Goal: Transaction & Acquisition: Purchase product/service

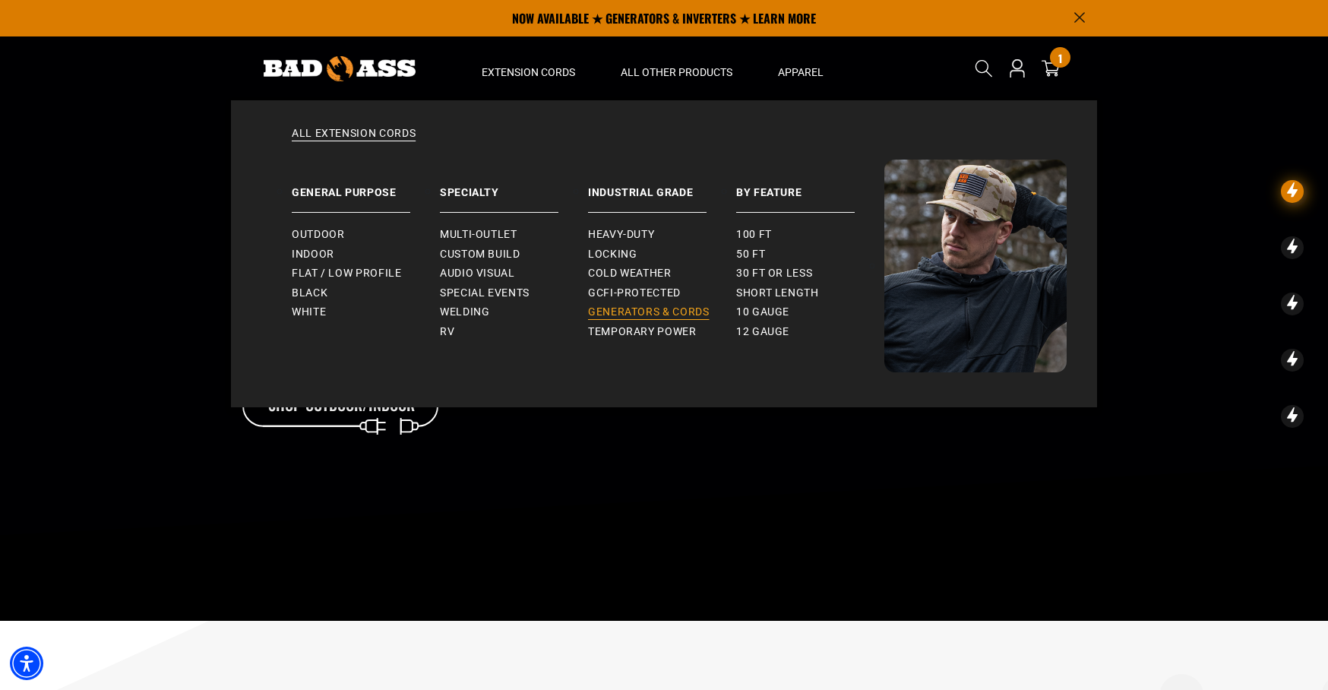
click at [621, 308] on span "Generators & Cords" at bounding box center [649, 312] width 122 height 14
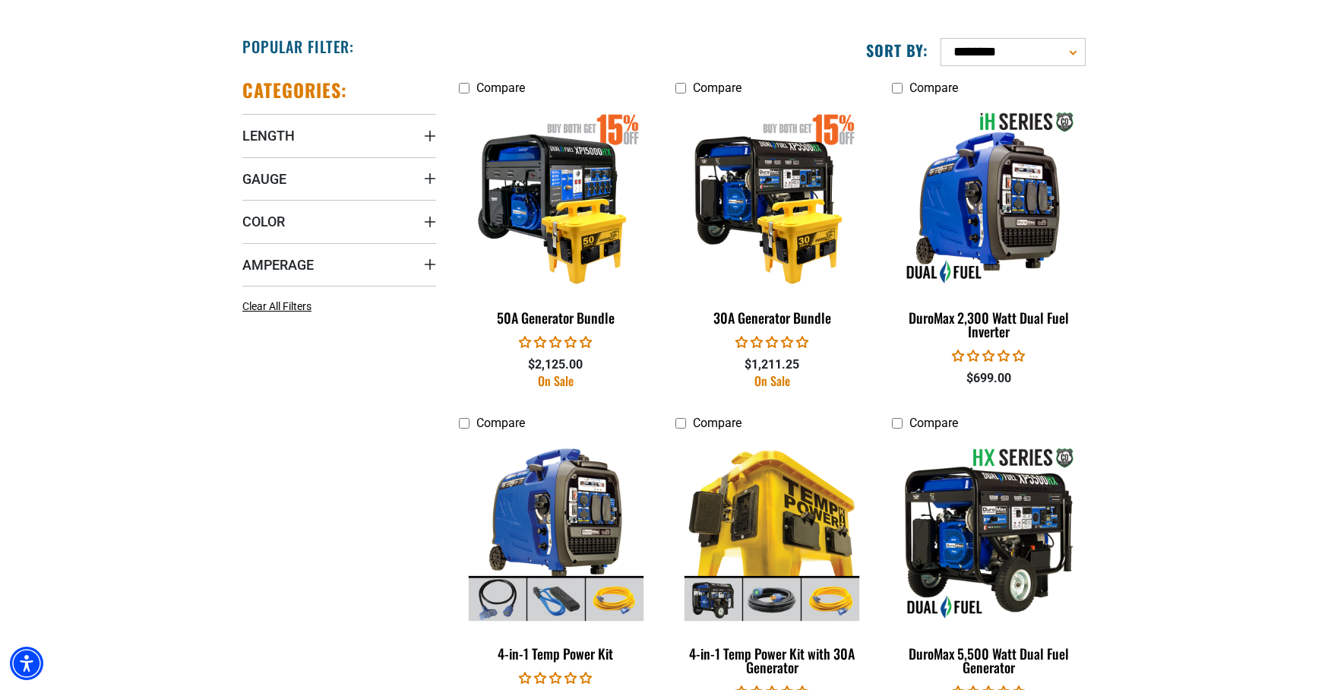
scroll to position [816, 0]
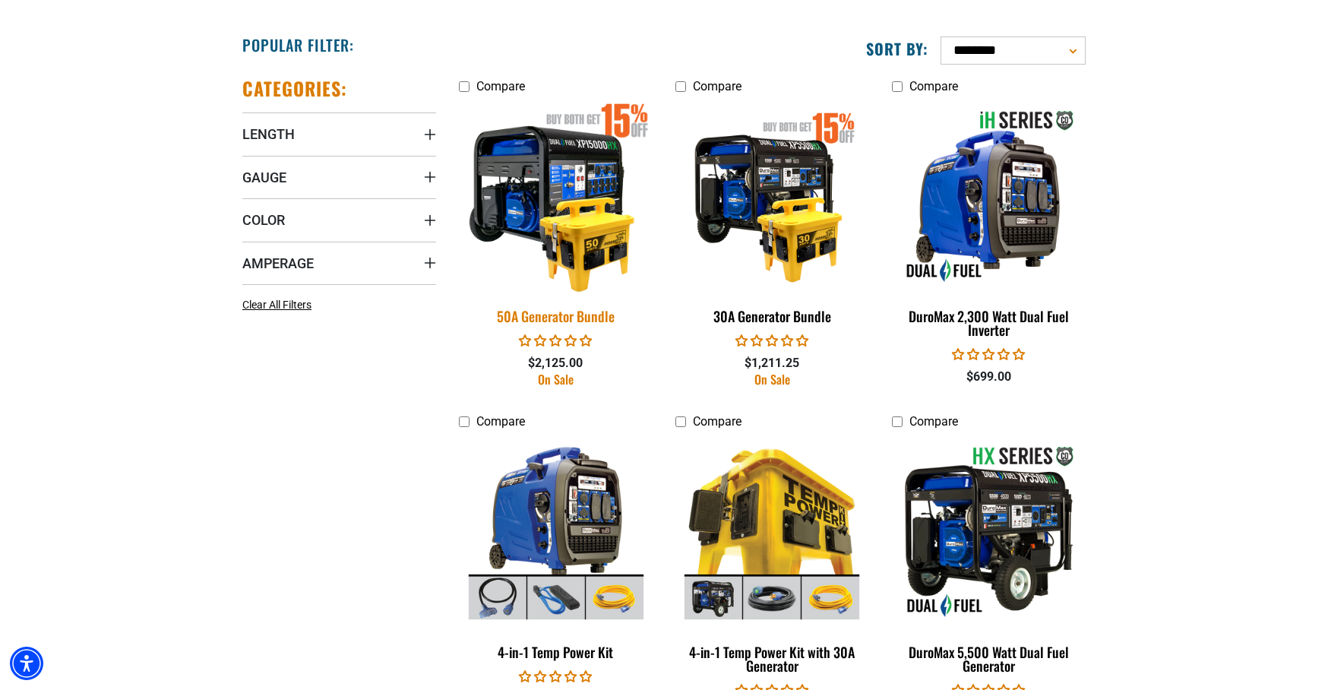
click at [546, 204] on img at bounding box center [556, 196] width 213 height 194
click at [551, 204] on img at bounding box center [556, 196] width 213 height 194
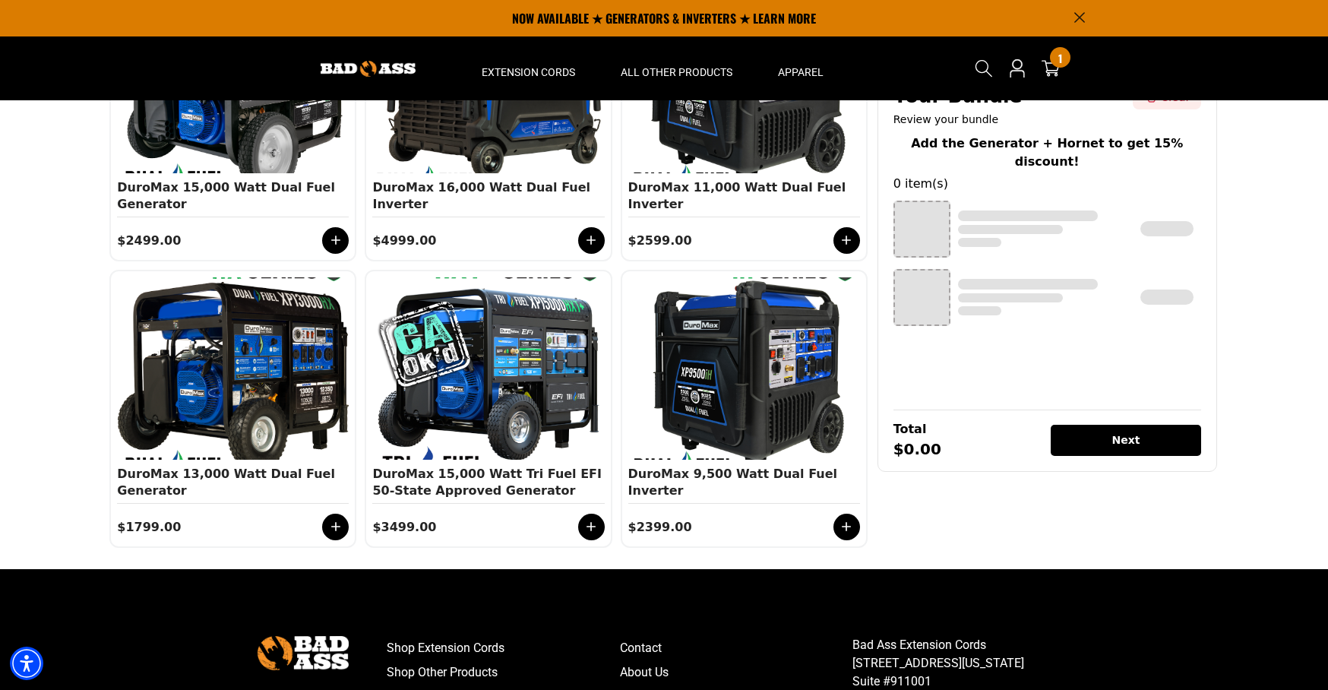
scroll to position [386, 0]
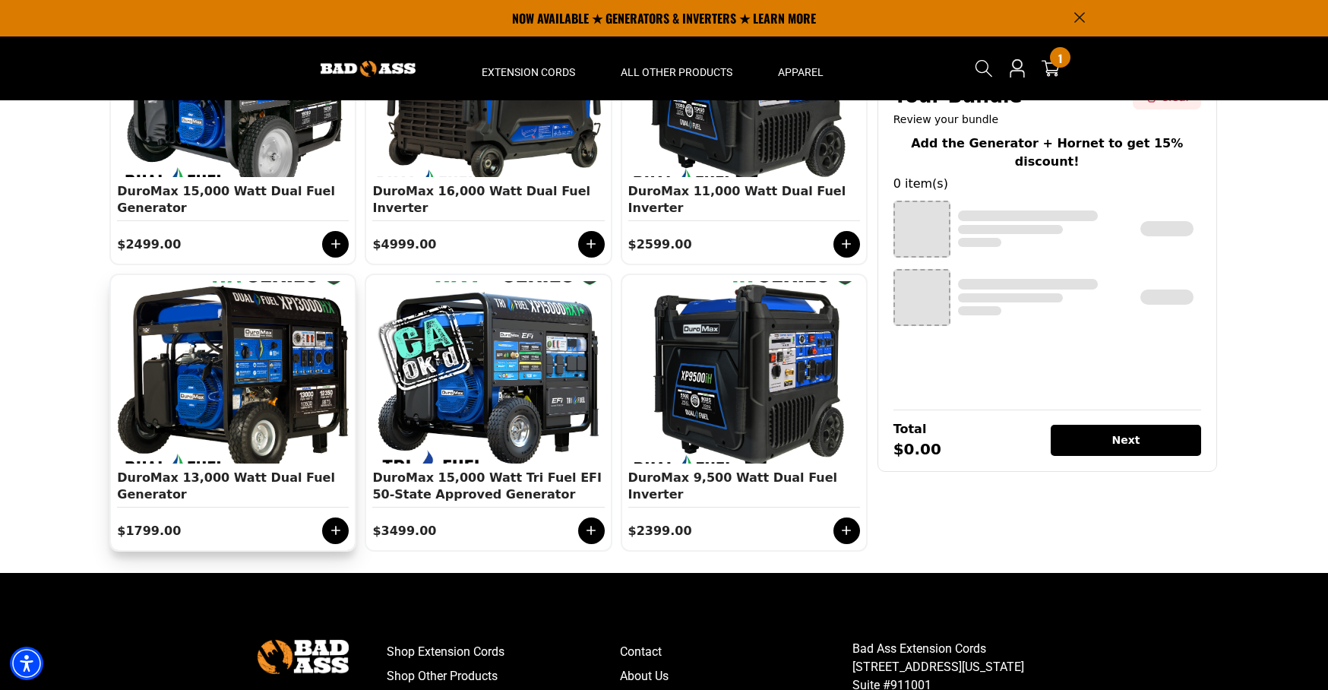
click at [333, 529] on icon at bounding box center [335, 529] width 15 height 15
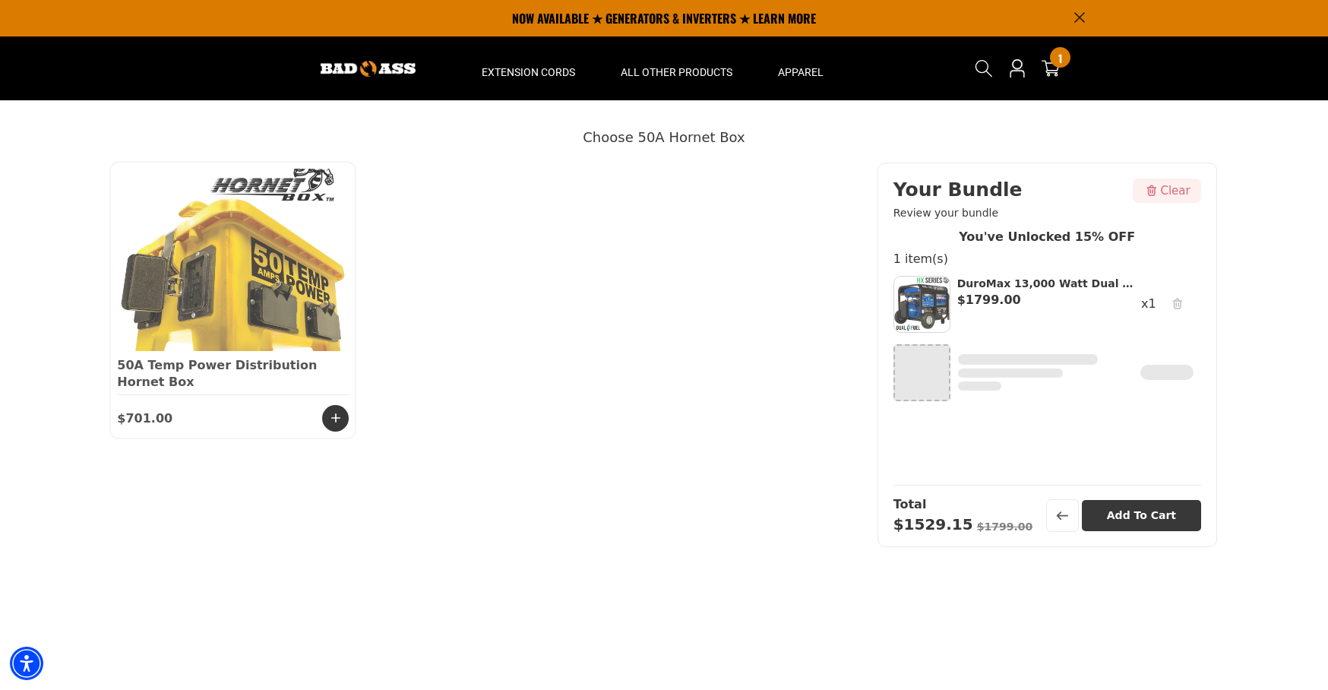
scroll to position [211, 0]
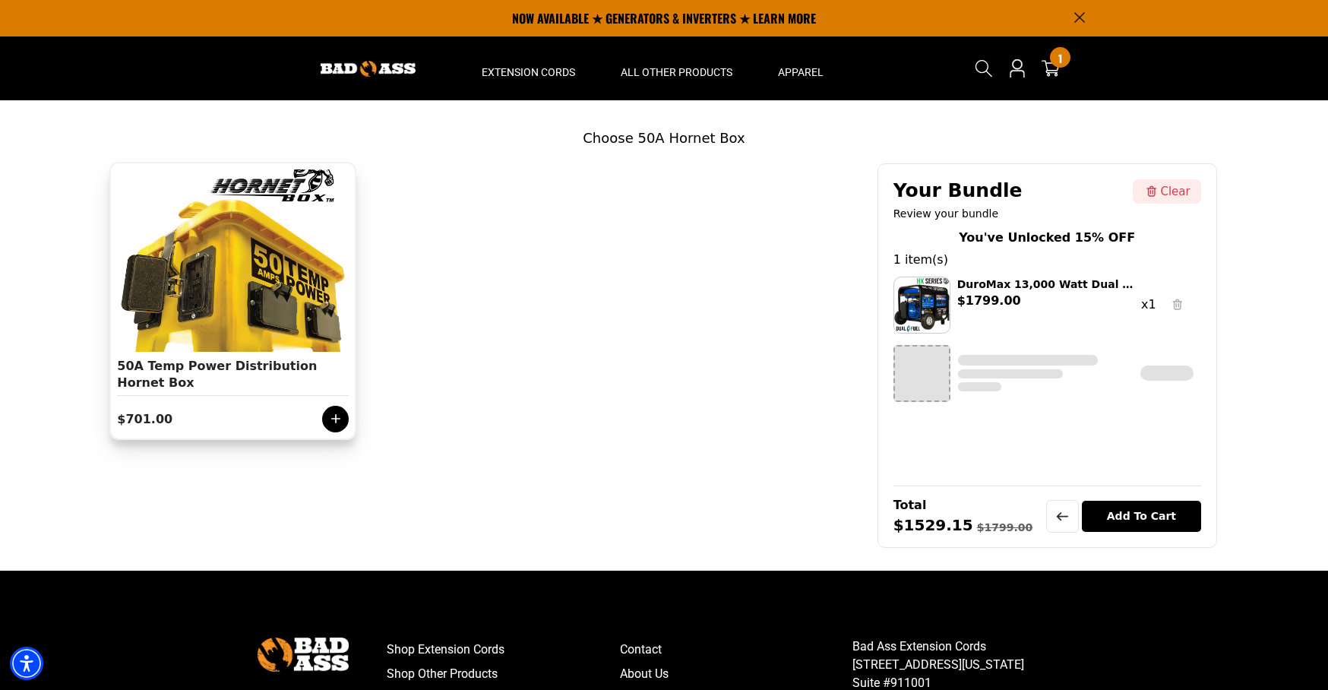
click at [339, 418] on icon at bounding box center [335, 418] width 15 height 15
